Goal: Task Accomplishment & Management: Use online tool/utility

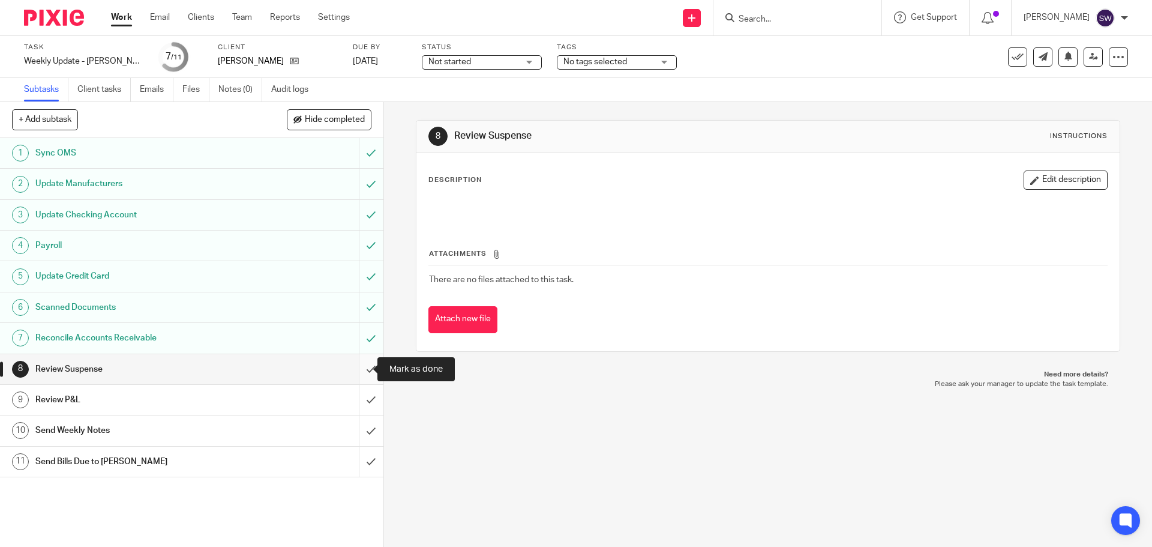
click at [362, 368] on input "submit" at bounding box center [191, 369] width 383 height 30
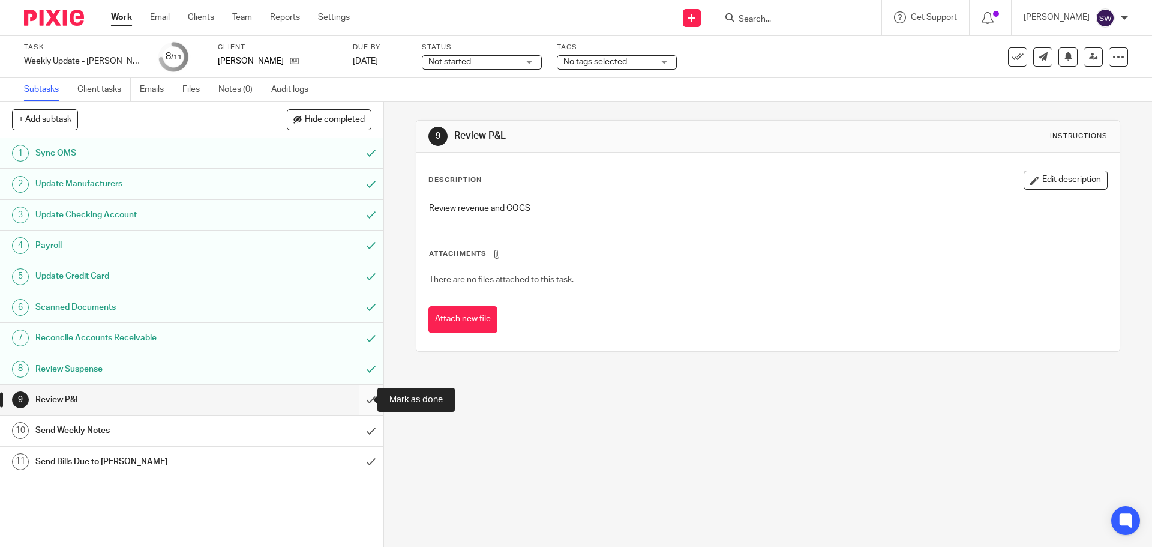
click at [360, 400] on input "submit" at bounding box center [191, 400] width 383 height 30
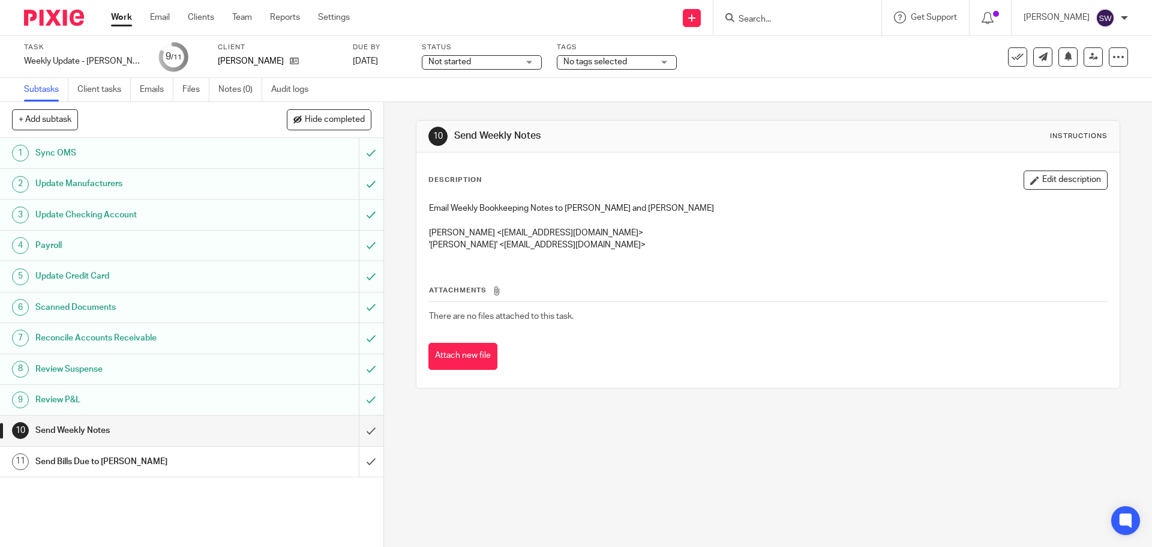
click at [862, 224] on p at bounding box center [767, 220] width 677 height 12
